Goal: Check status: Check status

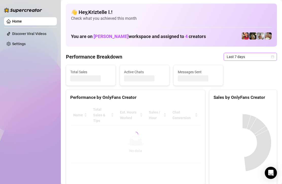
click at [235, 57] on span "Last 7 days" at bounding box center [249, 57] width 47 height 8
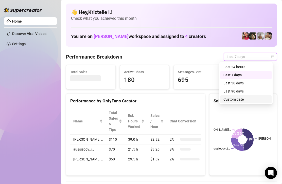
click at [249, 98] on div "Custom date" at bounding box center [245, 100] width 45 height 6
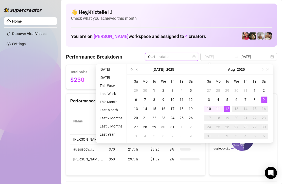
click at [263, 100] on div "9" at bounding box center [263, 100] width 6 height 6
type input "[DATE]"
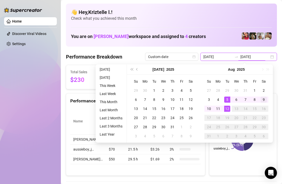
type input "[DATE]"
click at [263, 101] on div "9" at bounding box center [263, 100] width 6 height 6
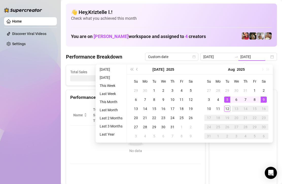
type input "[DATE]"
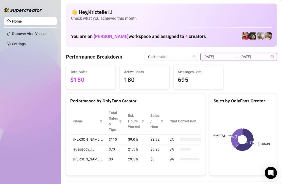
click at [214, 55] on input "[DATE]" at bounding box center [217, 57] width 29 height 6
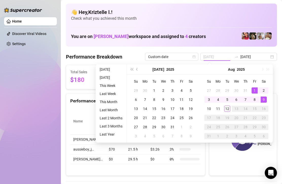
click at [255, 88] on div "1" at bounding box center [254, 90] width 6 height 6
type input "[DATE]"
click at [255, 90] on div "1" at bounding box center [254, 90] width 6 height 6
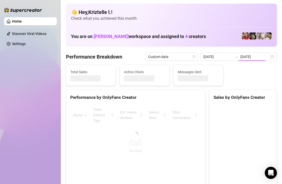
type input "[DATE]"
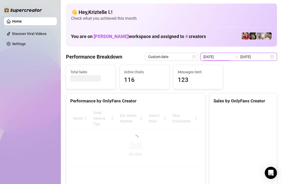
click at [218, 58] on input "[DATE]" at bounding box center [217, 57] width 29 height 6
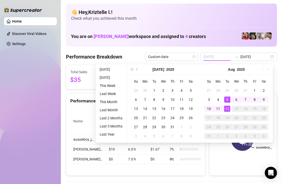
click at [227, 108] on div "12" at bounding box center [227, 109] width 6 height 6
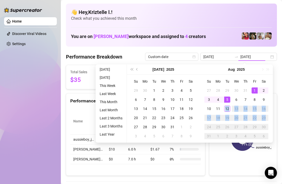
type input "[DATE]"
drag, startPoint x: 227, startPoint y: 108, endPoint x: 263, endPoint y: 122, distance: 38.3
click at [263, 122] on tbody "27 28 29 30 31 1 2 3 4 5 6 7 8 9 10 11 12 13 14 15 16 17 18 19 20 21 22 23 24 2…" at bounding box center [236, 113] width 64 height 55
type input "[DATE]"
click at [212, 55] on input "[DATE]" at bounding box center [217, 57] width 29 height 6
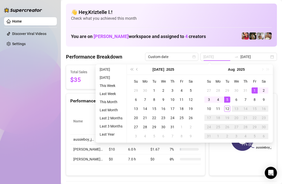
click at [254, 90] on div "1" at bounding box center [254, 90] width 6 height 6
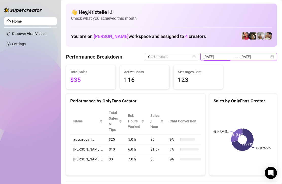
click at [226, 54] on input "[DATE]" at bounding box center [217, 57] width 29 height 6
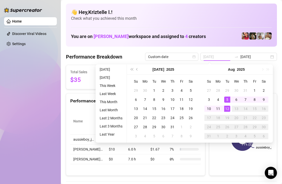
click at [227, 106] on div "12" at bounding box center [227, 109] width 6 height 6
click at [221, 57] on input "[DATE]" at bounding box center [217, 57] width 29 height 6
type input "[DATE]"
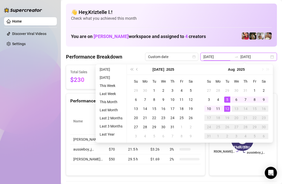
click at [219, 58] on input "[DATE]" at bounding box center [217, 57] width 29 height 6
type input "[DATE]"
click at [219, 58] on input "[DATE]" at bounding box center [217, 57] width 29 height 6
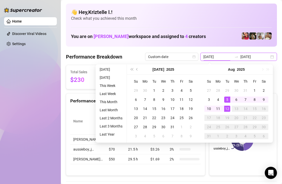
click at [219, 58] on input "[DATE]" at bounding box center [217, 57] width 29 height 6
click at [224, 57] on input "[DATE]" at bounding box center [217, 57] width 29 height 6
click at [223, 55] on input "[DATE]" at bounding box center [217, 57] width 29 height 6
click at [221, 58] on input "[DATE]" at bounding box center [217, 57] width 29 height 6
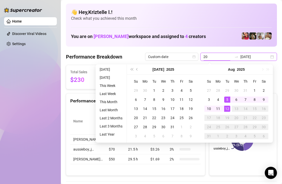
type input "2"
type input "[DATE]"
click at [255, 92] on div "1" at bounding box center [254, 90] width 6 height 6
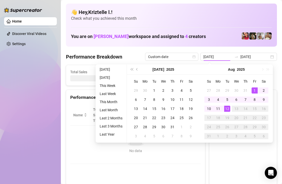
type input "[DATE]"
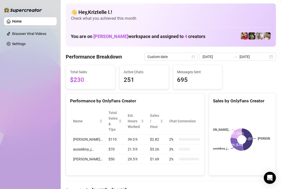
click at [38, 72] on div "Home Discover Viral Videos Settings" at bounding box center [30, 92] width 53 height 184
